Goal: Check status

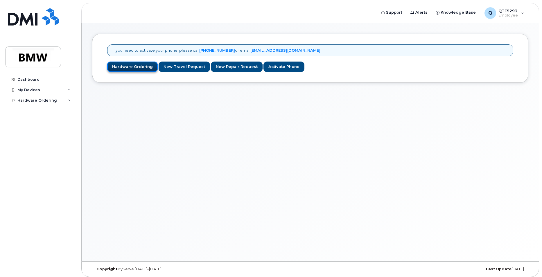
click at [134, 65] on link "Hardware Ordering" at bounding box center [132, 67] width 51 height 11
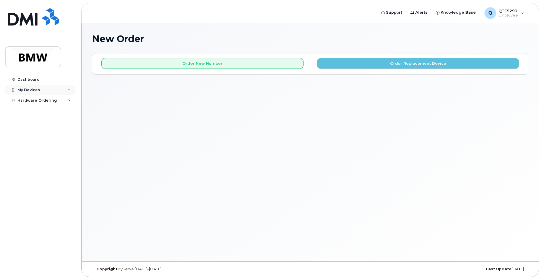
click at [52, 85] on div "My Devices" at bounding box center [40, 90] width 70 height 10
click at [53, 112] on div "Hardware Ordering" at bounding box center [37, 111] width 40 height 5
click at [49, 122] on link "My Orders" at bounding box center [45, 122] width 60 height 11
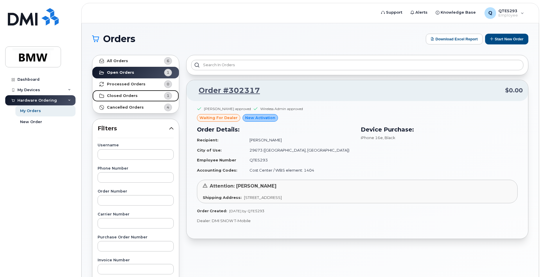
click at [133, 93] on link "Closed Orders 1" at bounding box center [135, 96] width 87 height 12
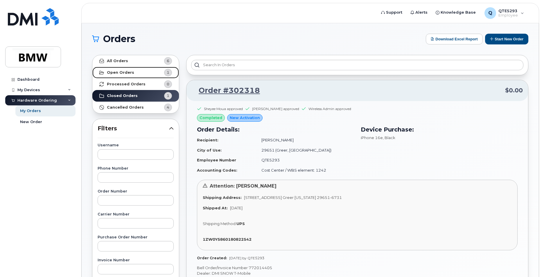
click at [142, 71] on link "Open Orders 1" at bounding box center [135, 73] width 87 height 12
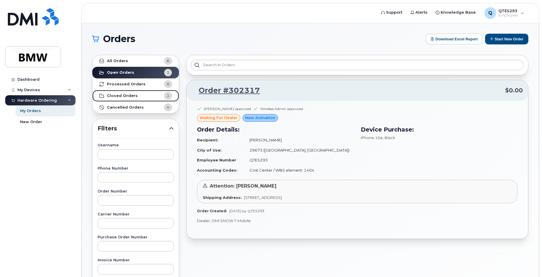
click at [134, 92] on link "Closed Orders 1" at bounding box center [135, 96] width 87 height 12
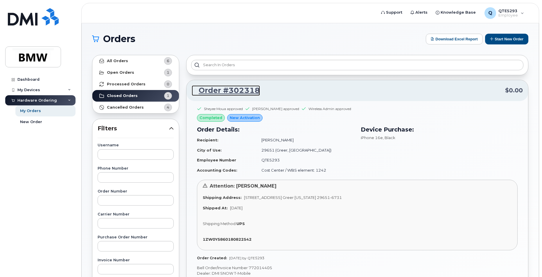
click at [238, 90] on link "Order #302318" at bounding box center [226, 90] width 68 height 10
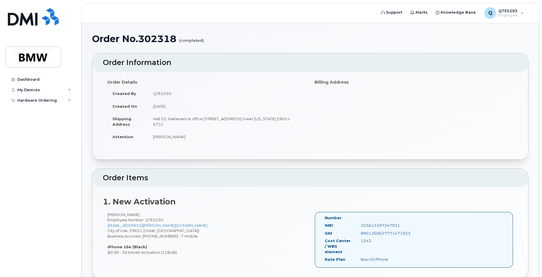
drag, startPoint x: 156, startPoint y: 119, endPoint x: 266, endPoint y: 127, distance: 110.1
click at [266, 127] on td "Hall 52; Matienence office [STREET_ADDRESS] Greer [US_STATE] 29651-6731" at bounding box center [227, 121] width 158 height 18
drag, startPoint x: 266, startPoint y: 127, endPoint x: 283, endPoint y: 125, distance: 17.8
click at [283, 125] on td "Hall 52; Matienence office [STREET_ADDRESS] Greer [US_STATE] 29651-6731" at bounding box center [227, 121] width 158 height 18
